Goal: Information Seeking & Learning: Learn about a topic

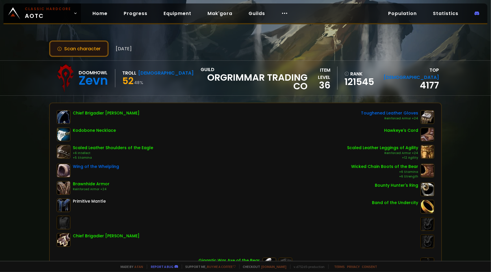
click at [83, 48] on button "Scan character" at bounding box center [79, 48] width 60 height 16
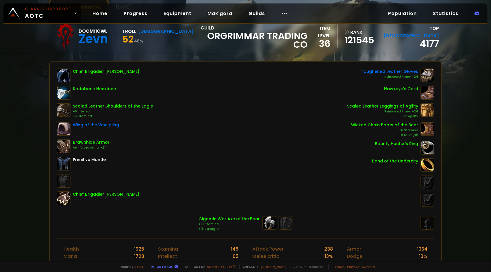
scroll to position [12, 0]
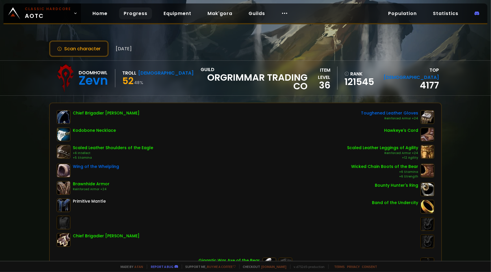
click at [135, 16] on link "Progress" at bounding box center [135, 14] width 33 height 12
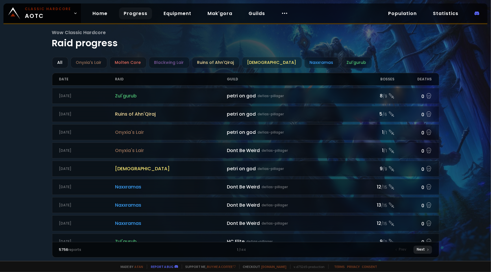
click at [422, 249] on div "Next" at bounding box center [423, 250] width 18 height 8
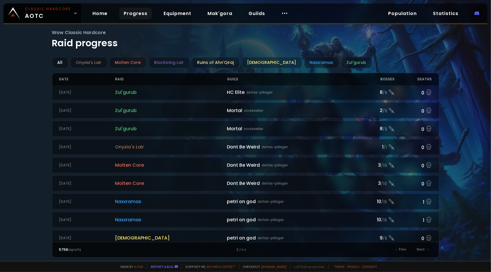
scroll to position [554, 0]
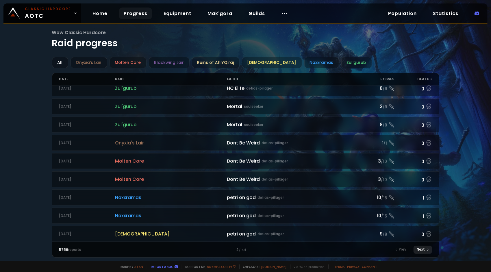
click at [424, 249] on div "Next" at bounding box center [423, 250] width 18 height 8
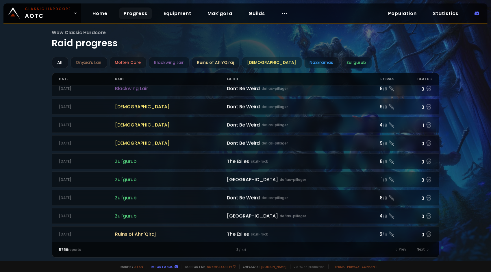
scroll to position [554, 0]
click at [417, 249] on div "Next" at bounding box center [423, 250] width 18 height 8
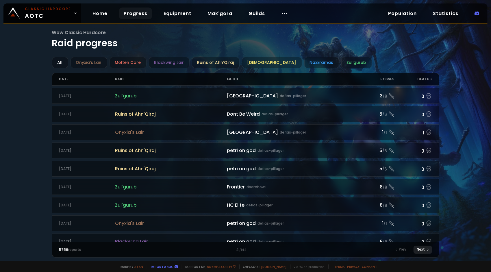
click at [428, 251] on div "Next" at bounding box center [423, 250] width 18 height 8
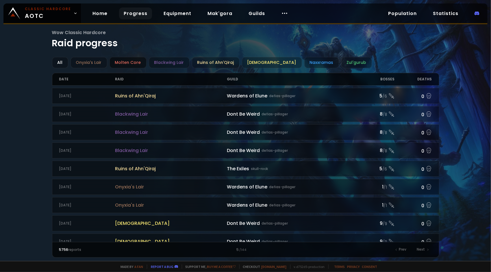
click at [128, 61] on div "Molten Core" at bounding box center [128, 62] width 37 height 11
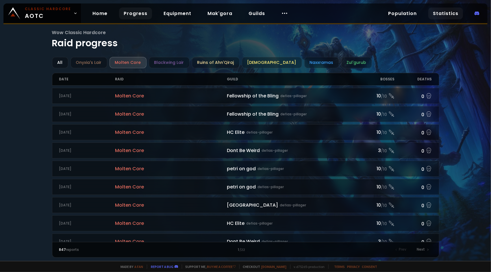
click at [442, 18] on link "Statistics" at bounding box center [445, 14] width 35 height 12
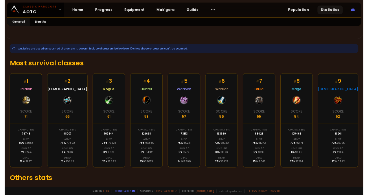
scroll to position [48, 0]
